Goal: Use online tool/utility: Utilize a website feature to perform a specific function

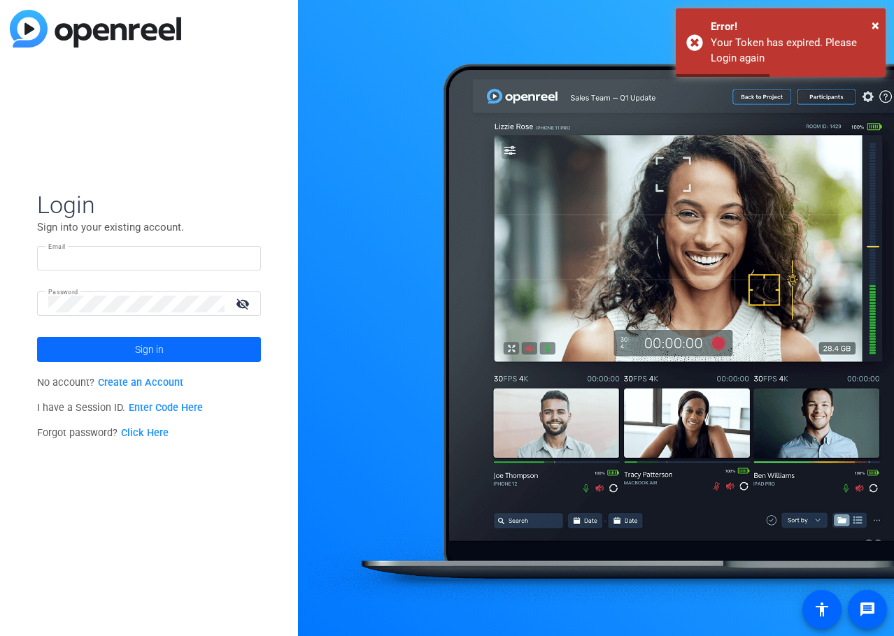
type input "[EMAIL_ADDRESS][DOMAIN_NAME]"
click at [231, 353] on span at bounding box center [149, 350] width 224 height 34
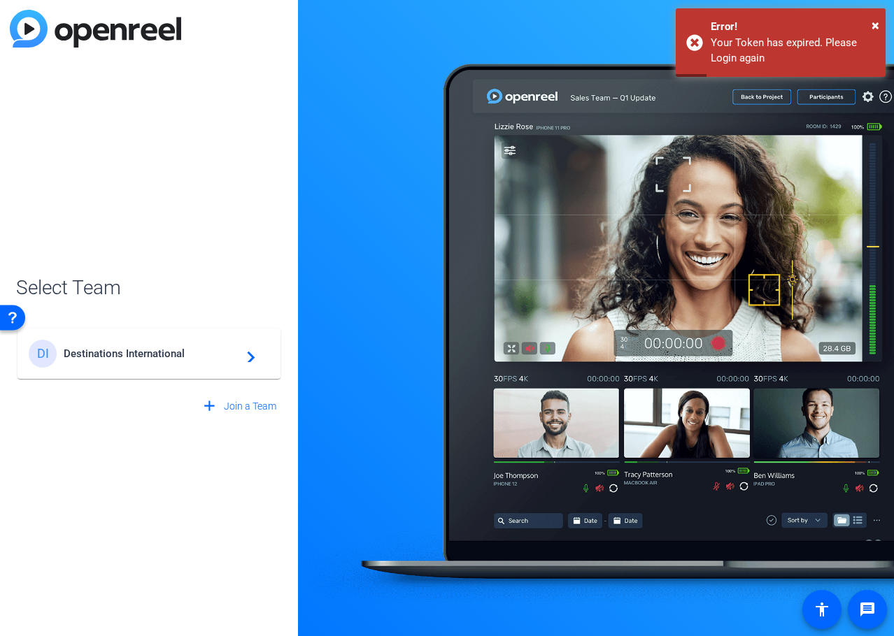
click at [217, 375] on mat-card-content "DI Destinations International navigate_next" at bounding box center [148, 354] width 263 height 50
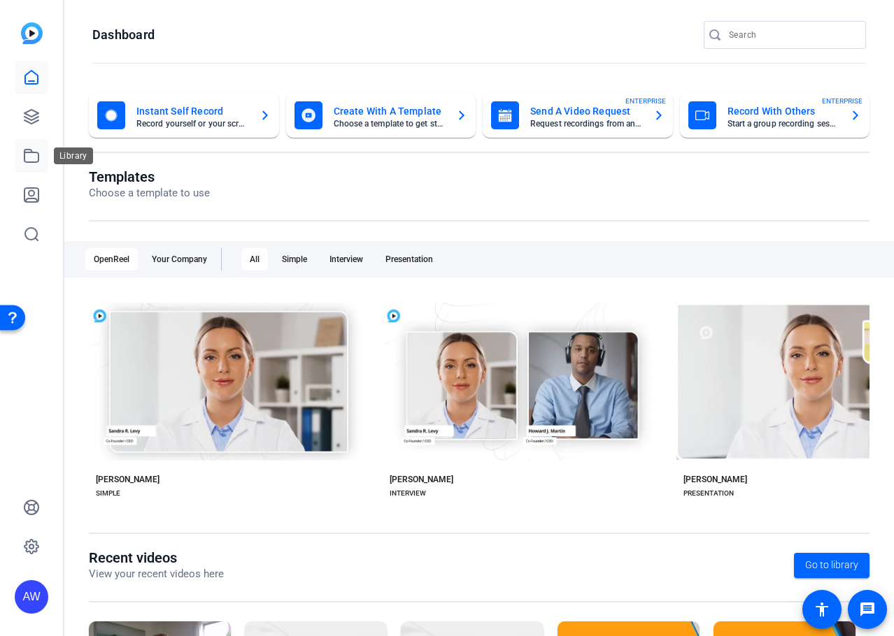
click at [42, 158] on link at bounding box center [32, 156] width 34 height 34
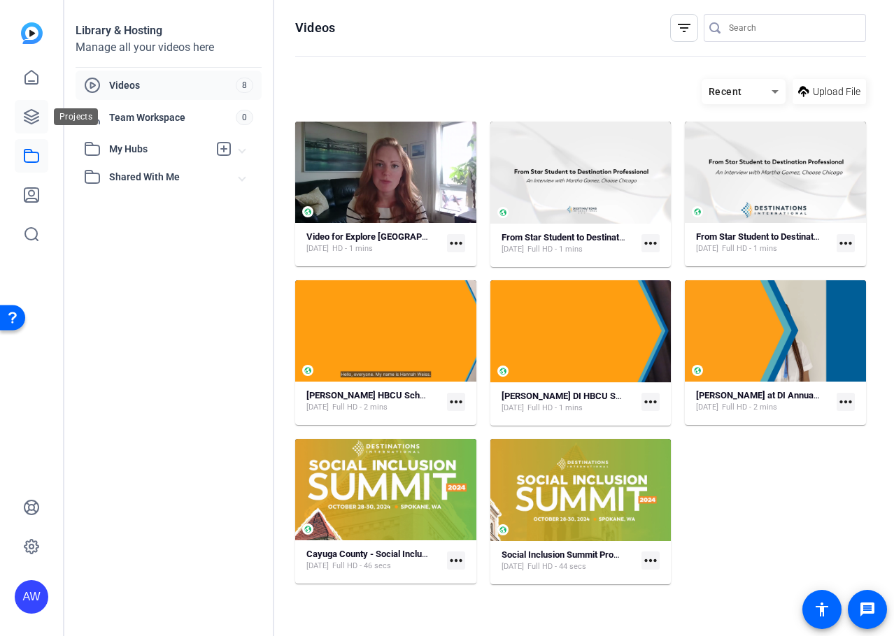
click at [37, 111] on icon at bounding box center [31, 116] width 17 height 17
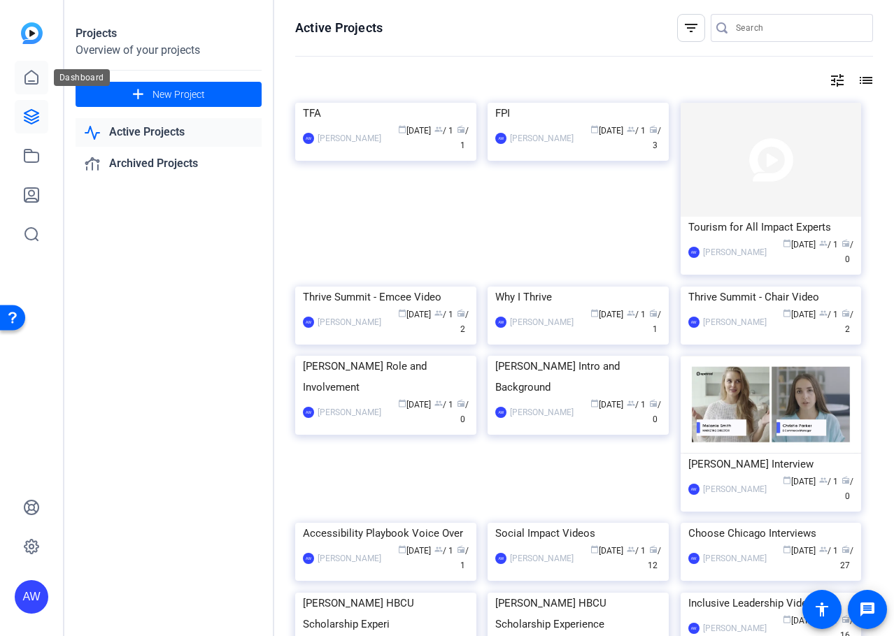
click at [28, 69] on icon at bounding box center [31, 77] width 17 height 17
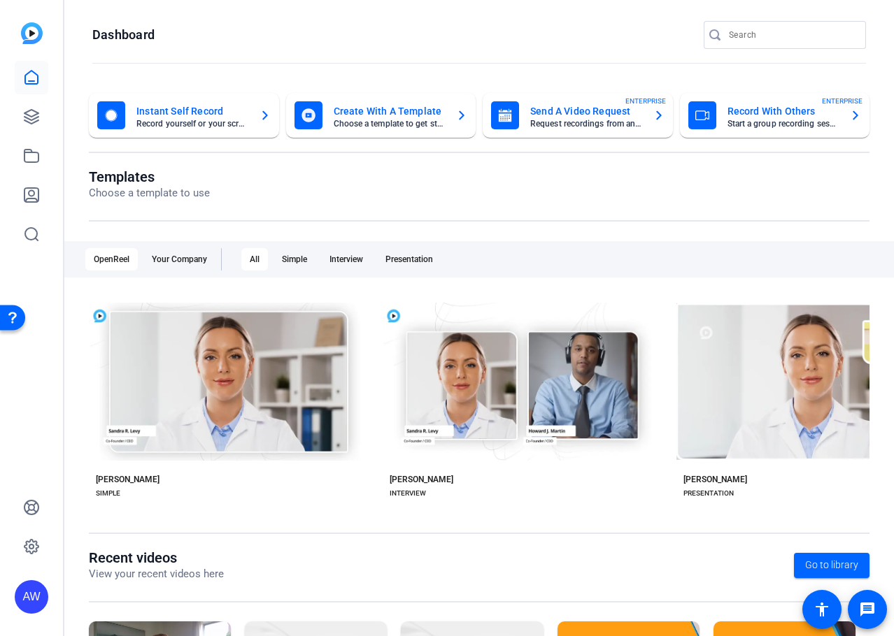
click at [203, 111] on mat-card-title "Instant Self Record" at bounding box center [192, 111] width 112 height 17
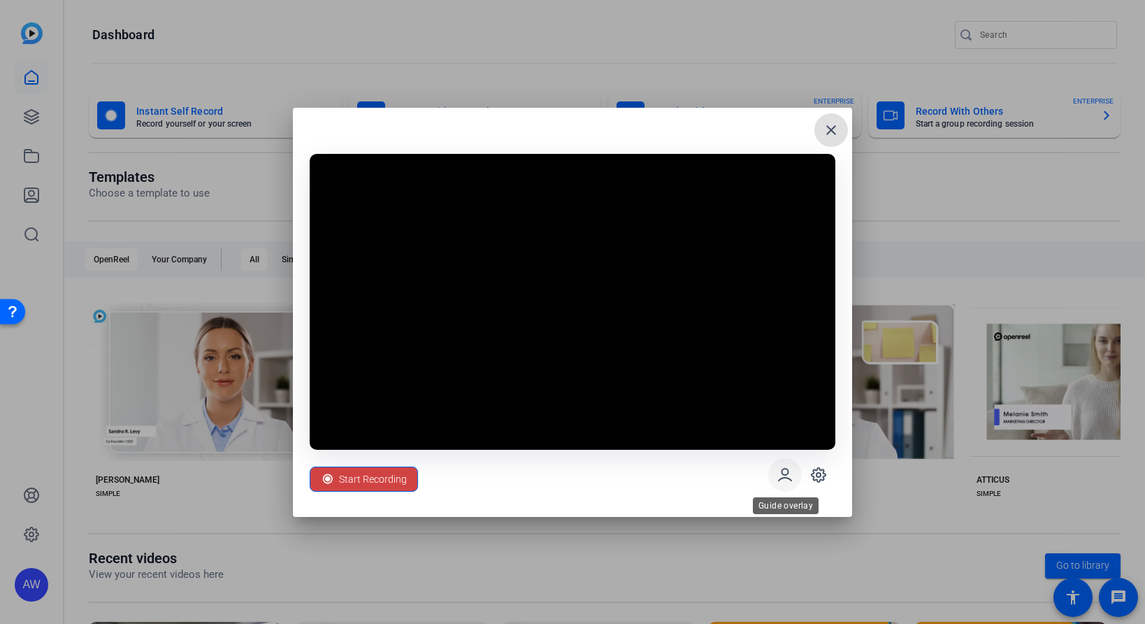
click at [789, 466] on icon at bounding box center [785, 474] width 17 height 17
click at [781, 476] on icon at bounding box center [785, 474] width 17 height 17
click at [833, 124] on mat-icon "close" at bounding box center [831, 130] width 17 height 17
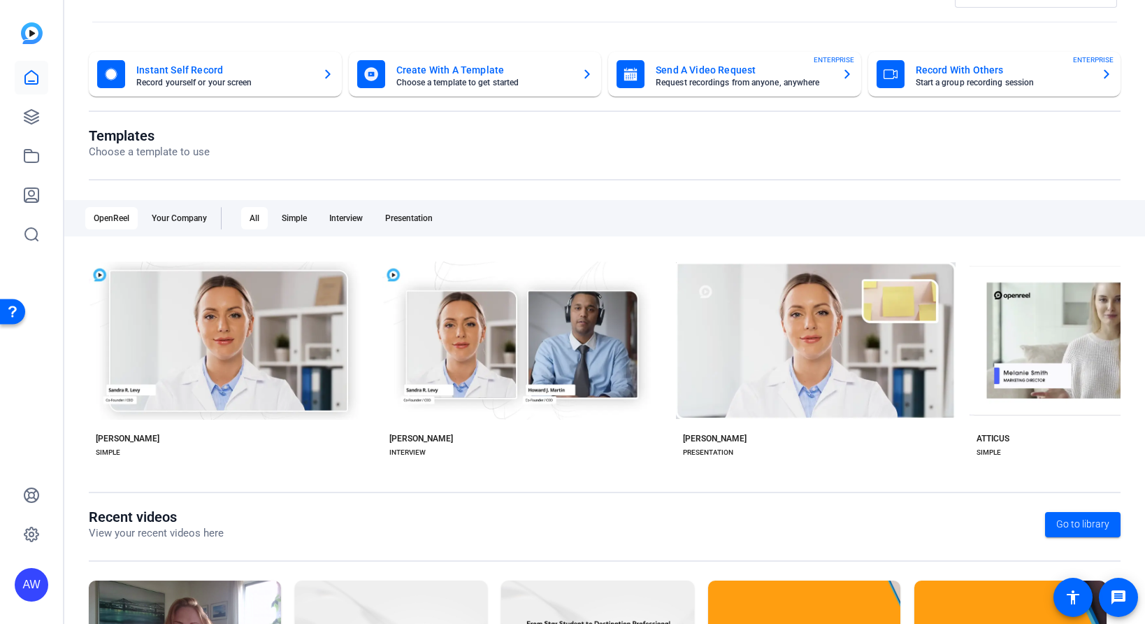
scroll to position [42, 0]
click at [326, 64] on div "Instant Self Record Record yourself or your screen" at bounding box center [215, 73] width 236 height 28
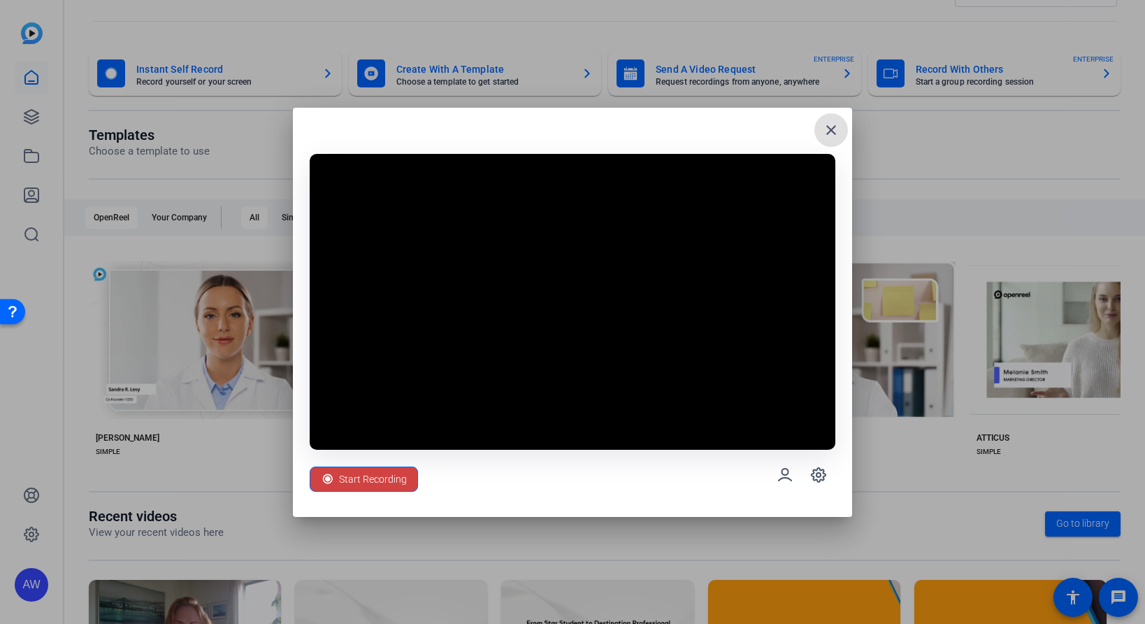
click at [824, 134] on mat-icon "close" at bounding box center [831, 130] width 17 height 17
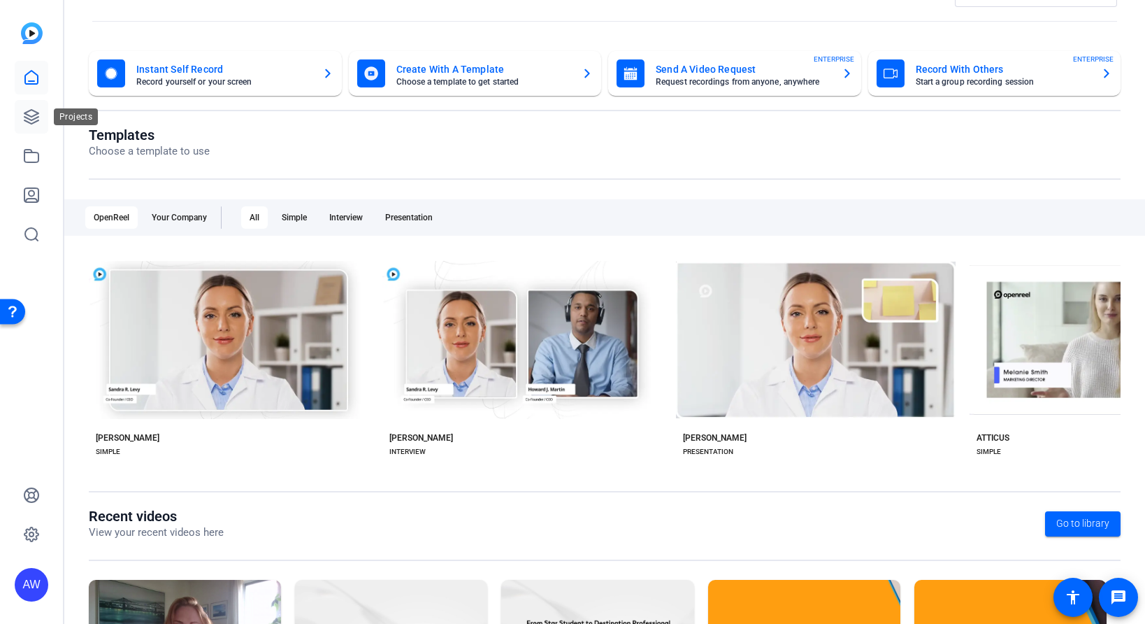
click at [37, 119] on icon at bounding box center [31, 116] width 17 height 17
